Goal: Navigation & Orientation: Find specific page/section

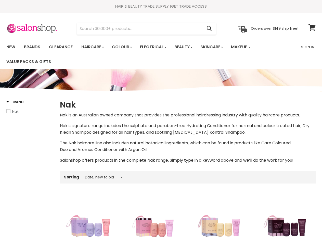
select select "created-descending"
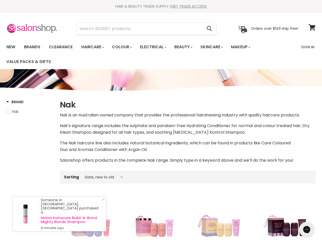
click at [161, 122] on div "Nak is an Australian owned company that provides the professional hairdressing …" at bounding box center [187, 138] width 255 height 52
click at [140, 29] on input "Search" at bounding box center [139, 29] width 125 height 12
click at [209, 29] on icon "Search" at bounding box center [208, 28] width 5 height 5
click at [94, 47] on link "Haircare" at bounding box center [92, 47] width 30 height 11
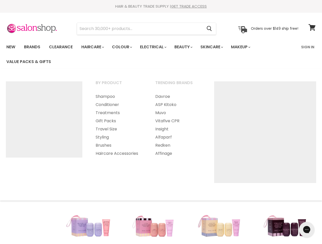
click at [124, 47] on link "Colour" at bounding box center [121, 47] width 27 height 11
